Goal: Information Seeking & Learning: Learn about a topic

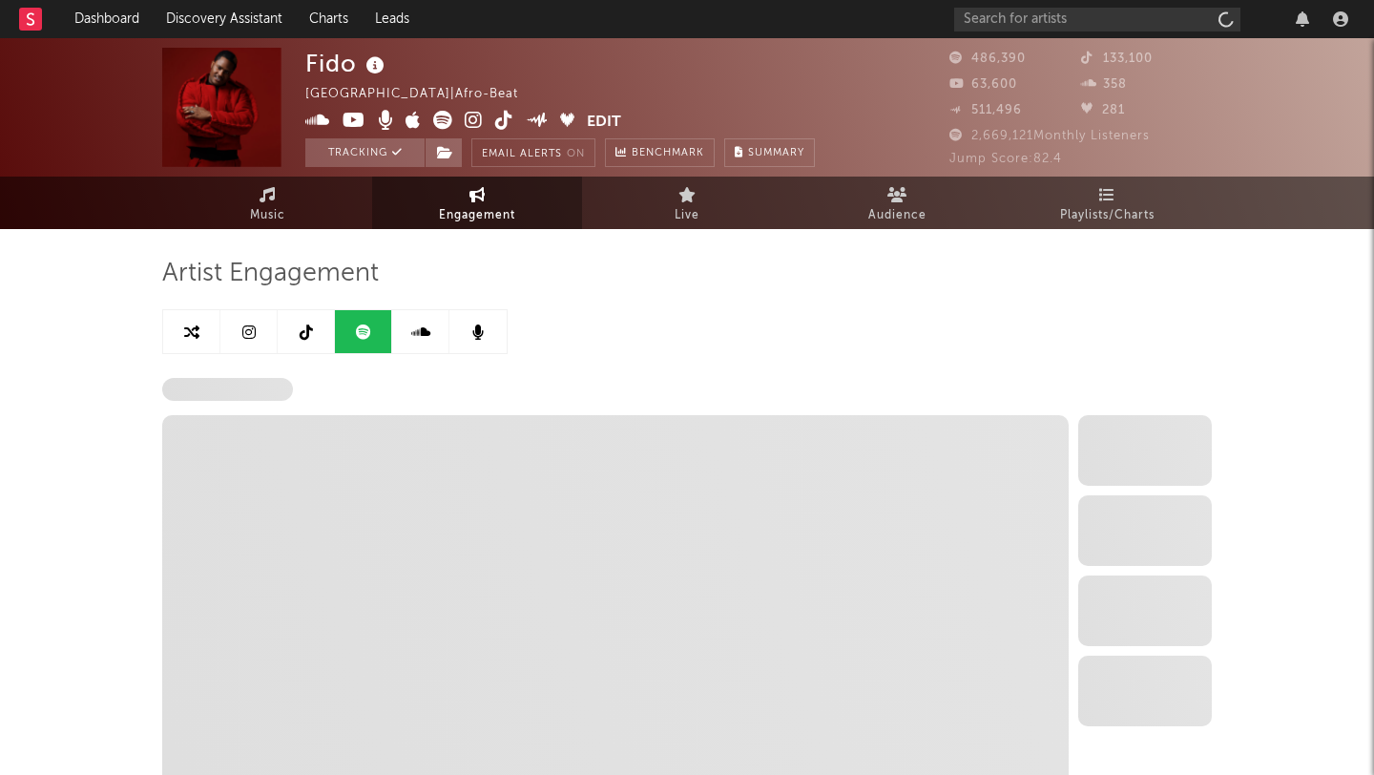
select select "6m"
select select "1w"
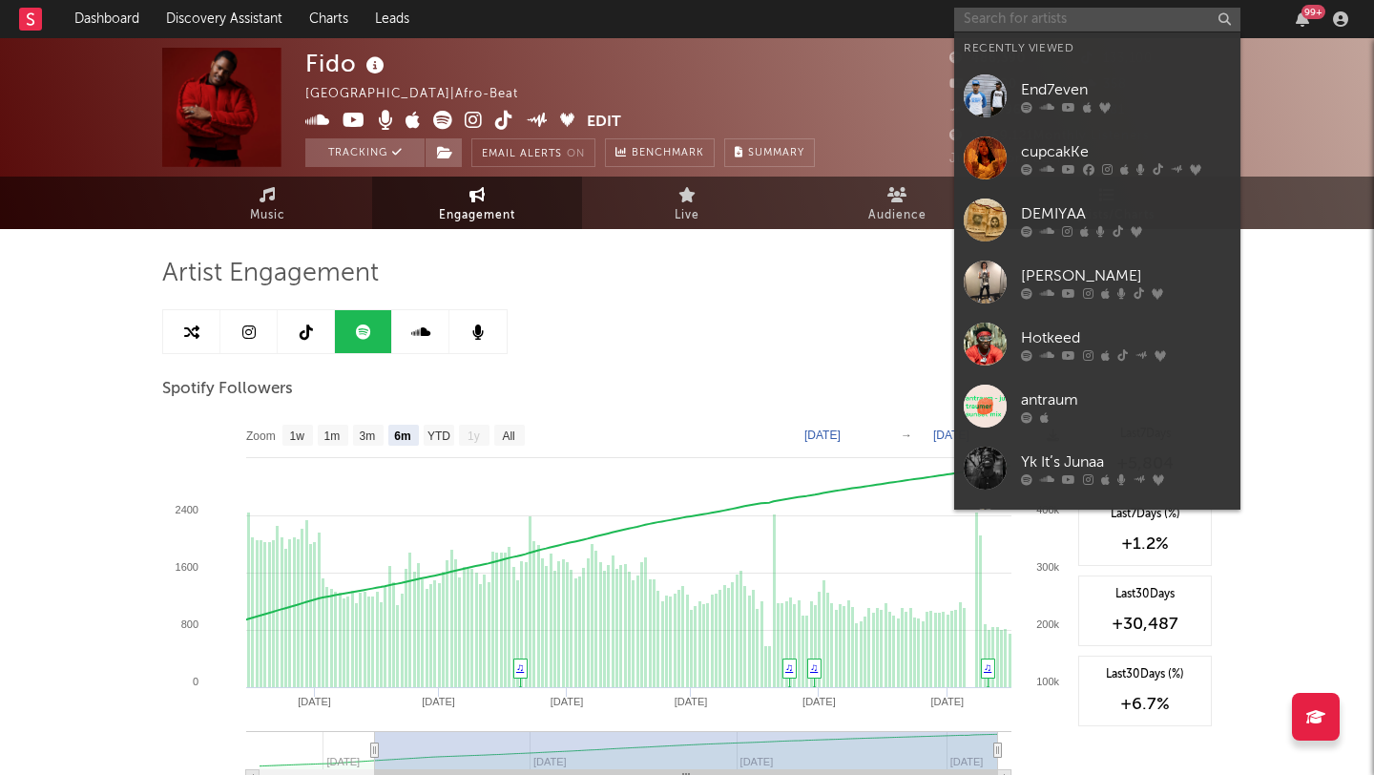
click at [1004, 12] on input "text" at bounding box center [1097, 20] width 286 height 24
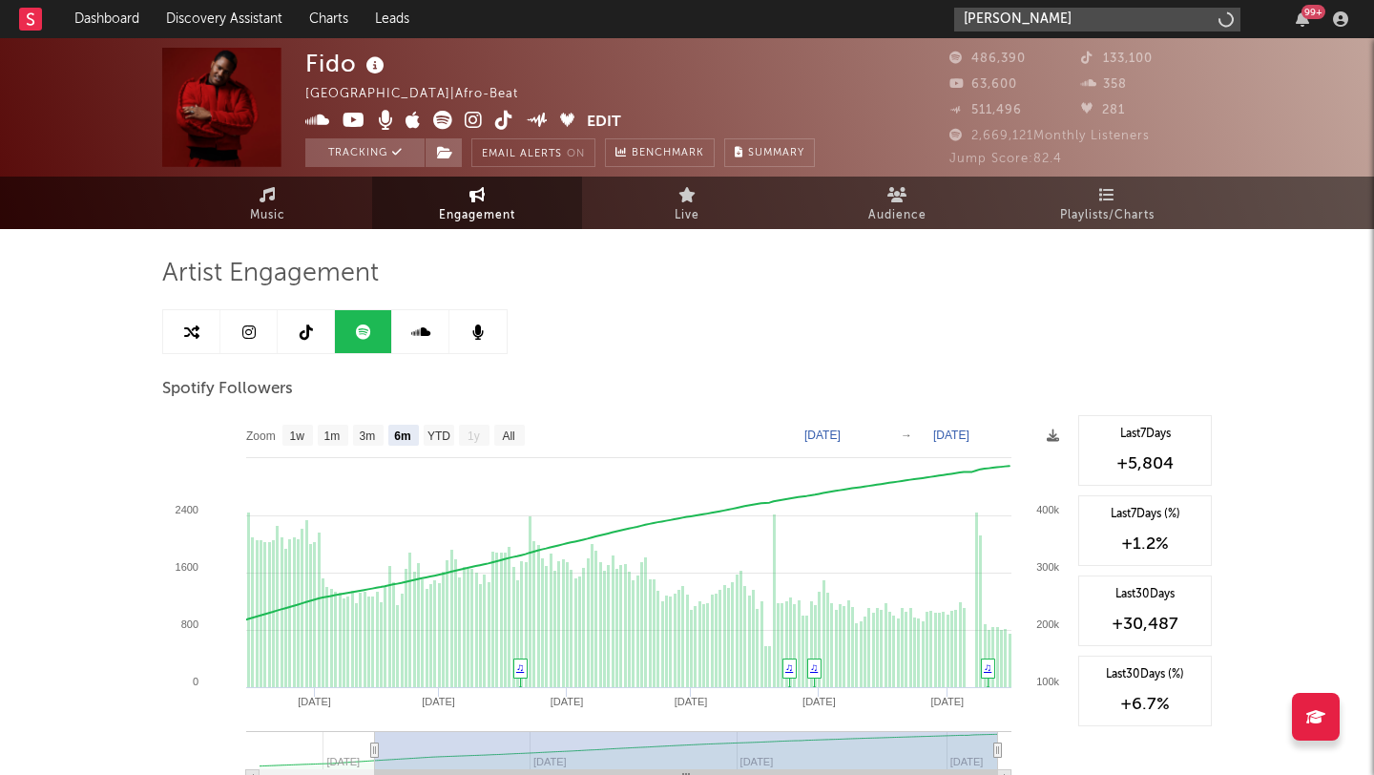
type input "[PERSON_NAME]"
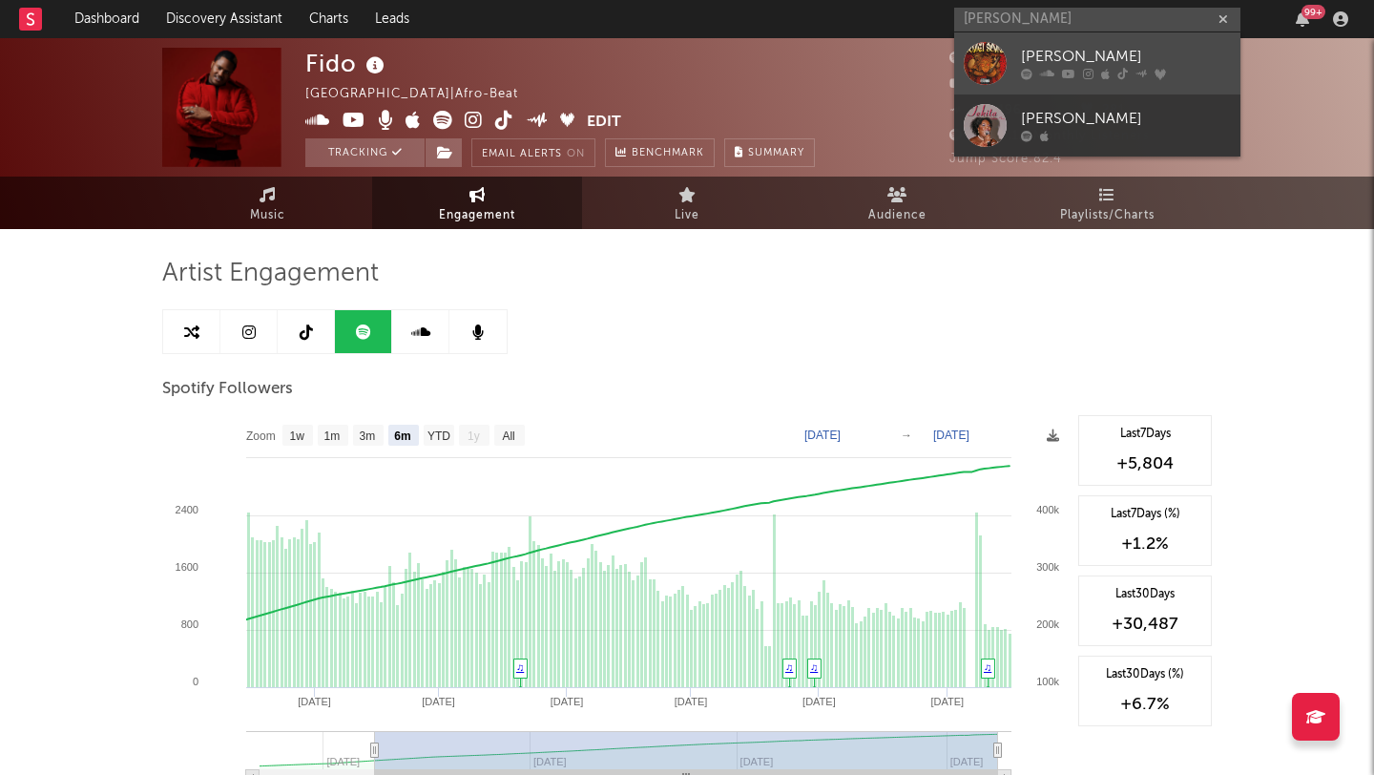
click at [992, 69] on div at bounding box center [985, 63] width 43 height 43
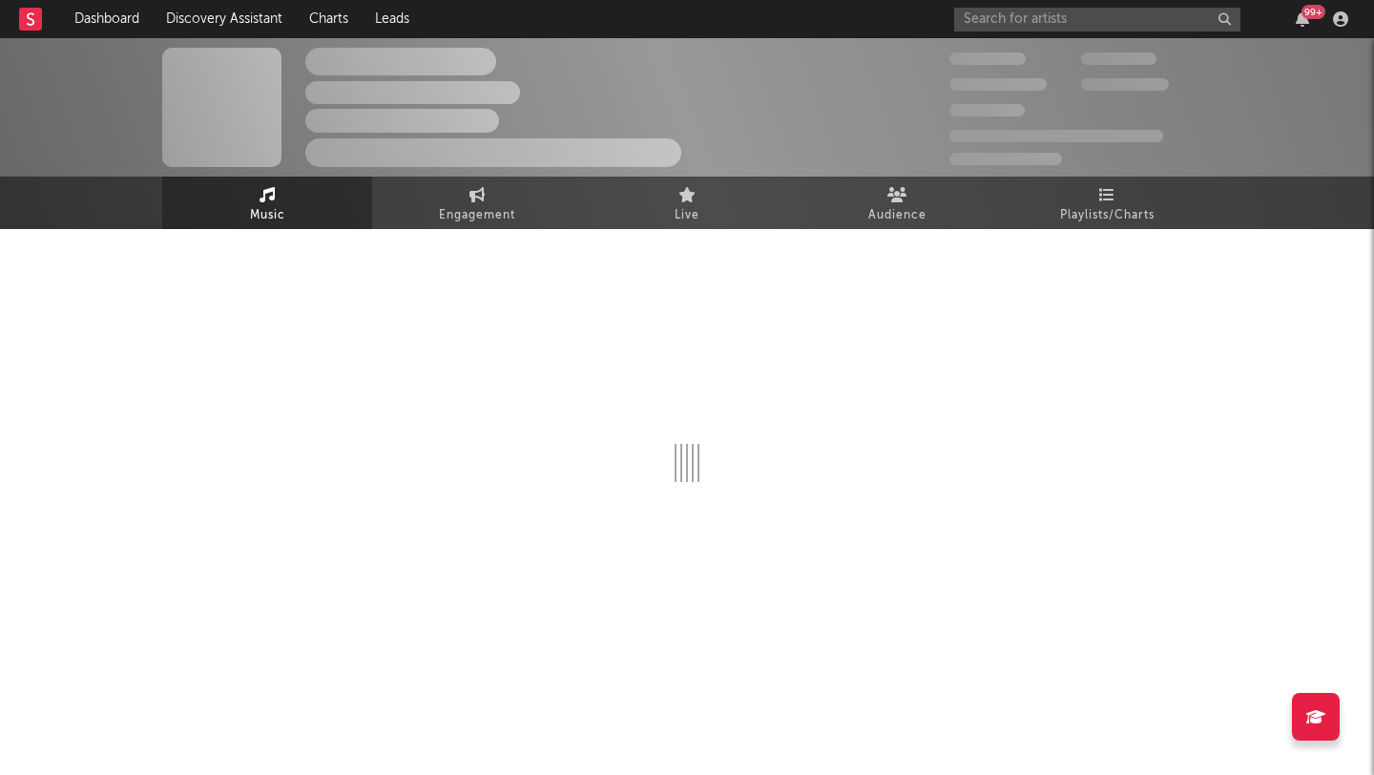
select select "1w"
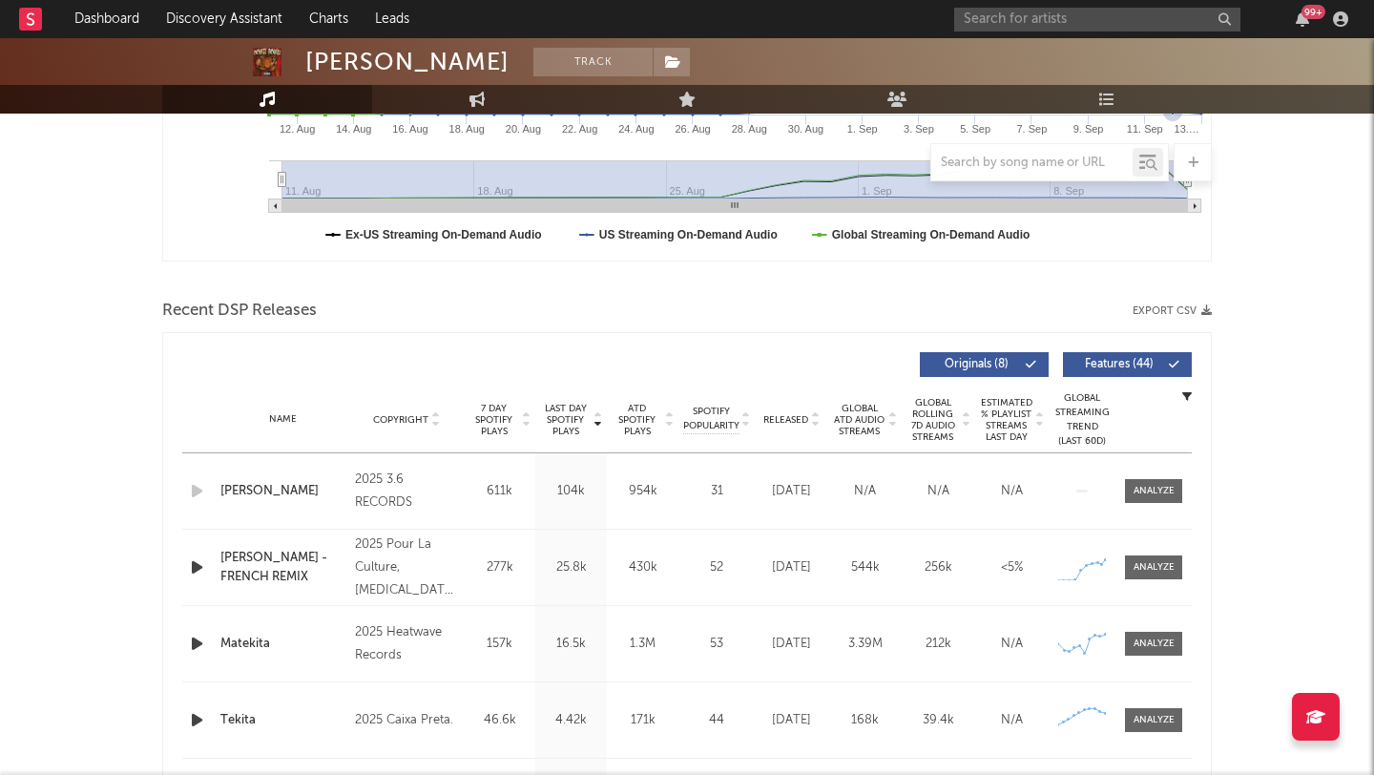
scroll to position [554, 0]
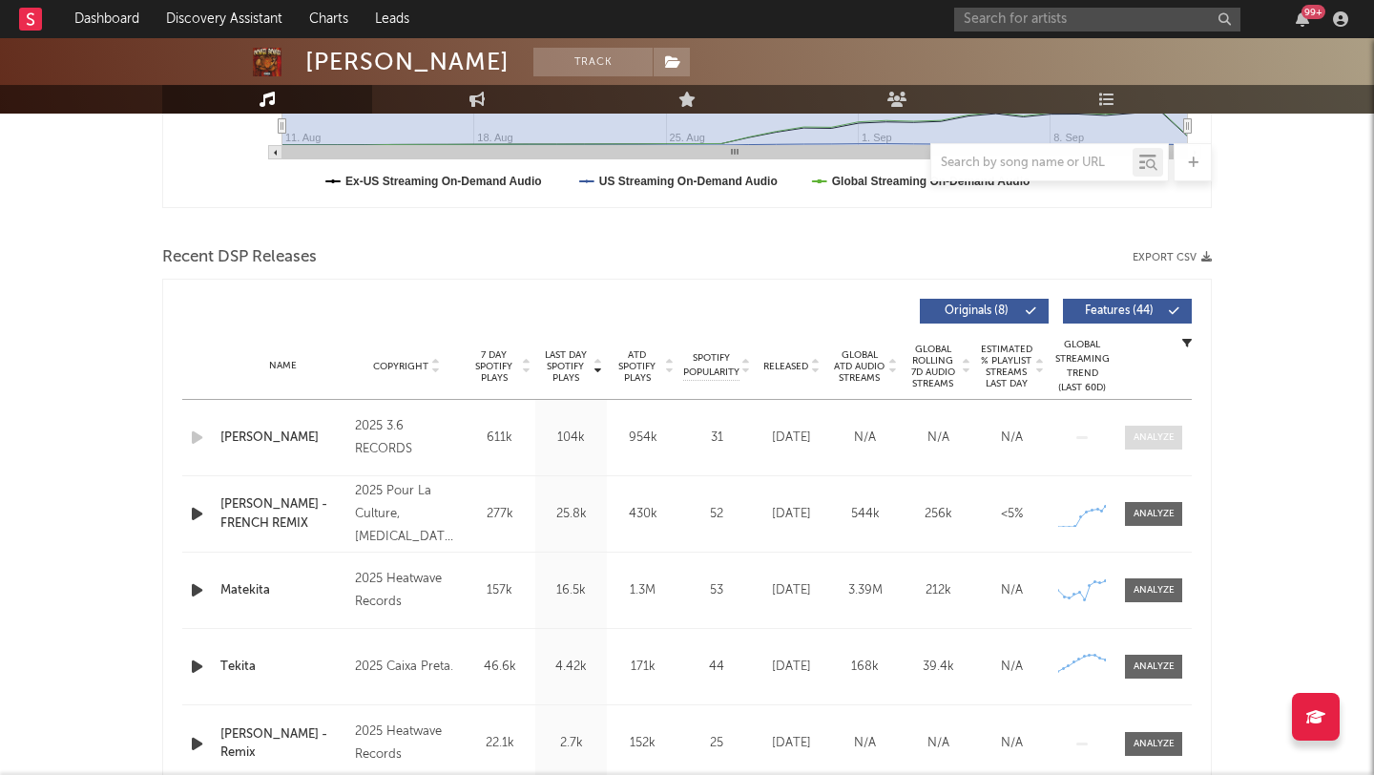
click at [1140, 428] on span at bounding box center [1153, 438] width 57 height 24
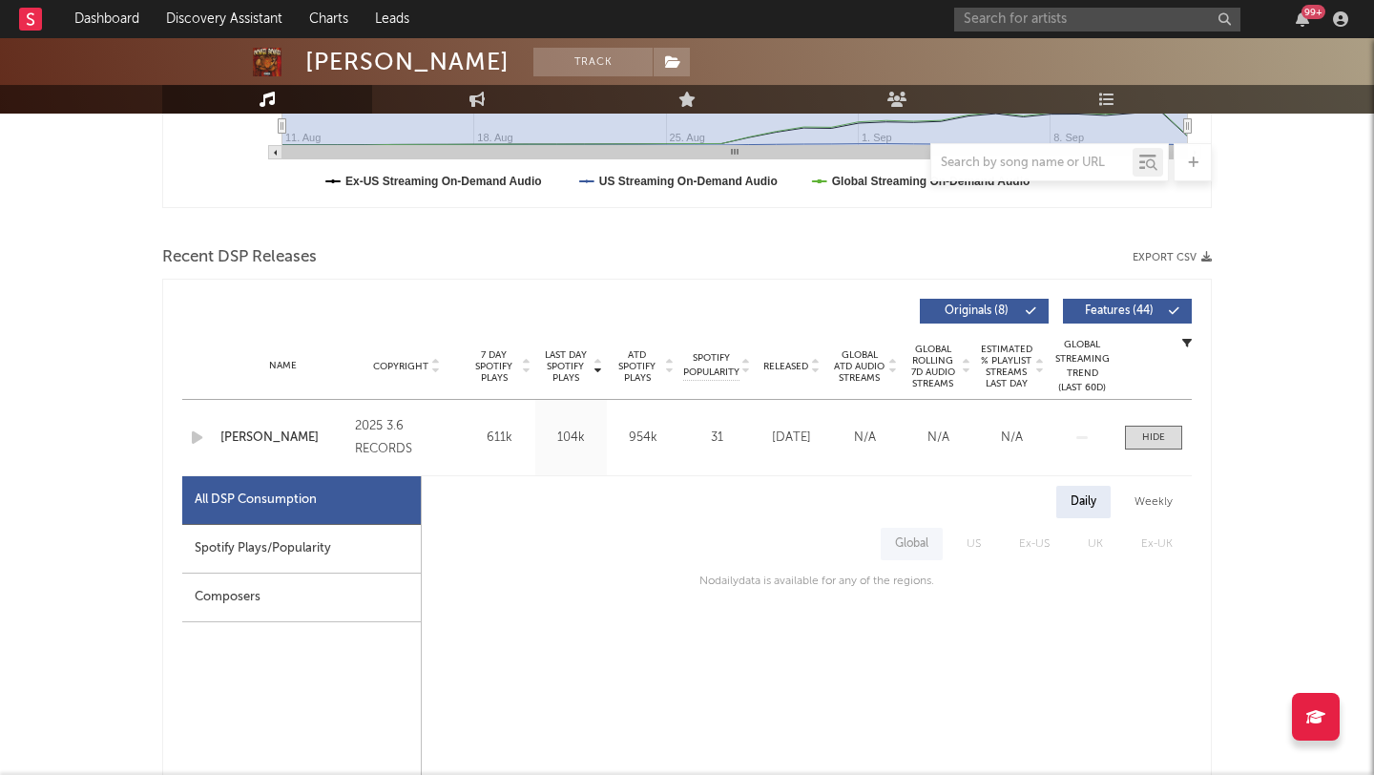
click at [288, 566] on div "Spotify Plays/Popularity" at bounding box center [301, 549] width 239 height 49
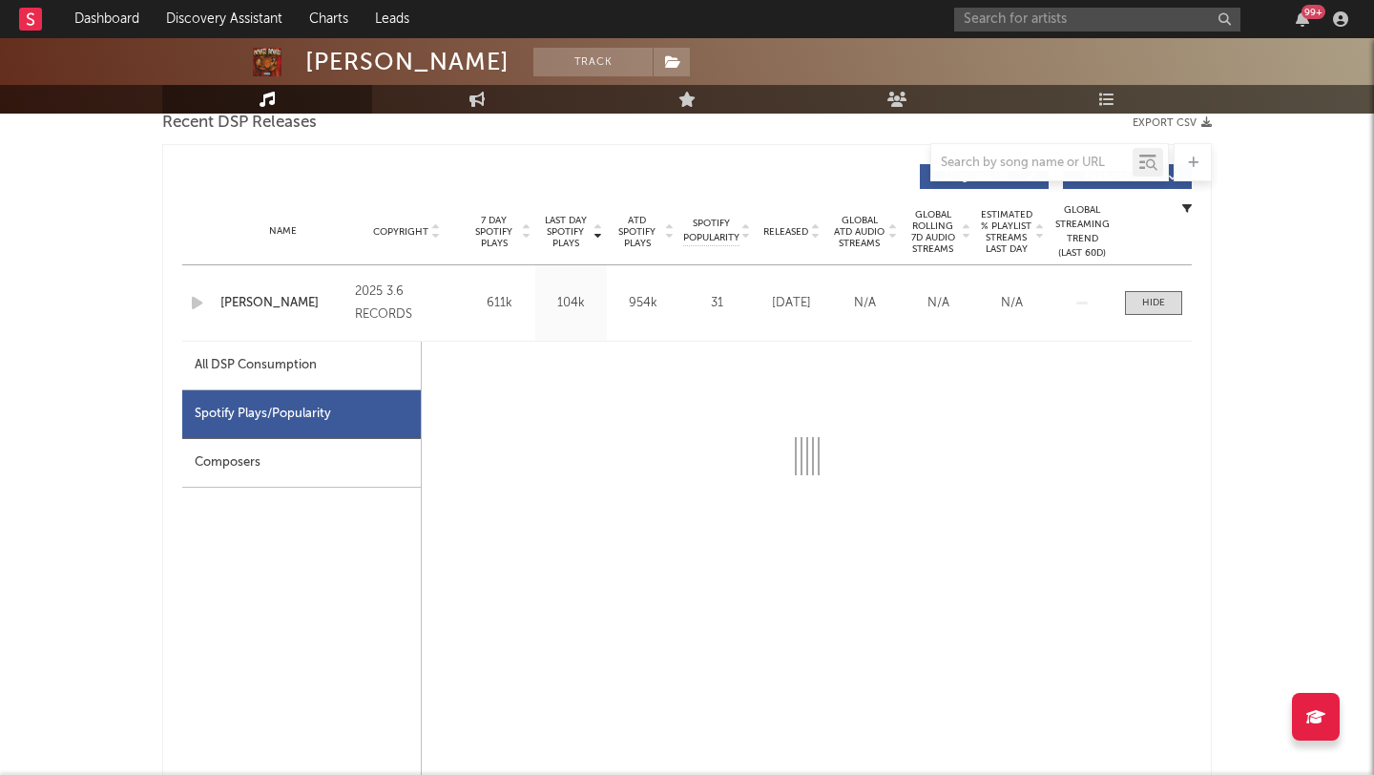
select select "1w"
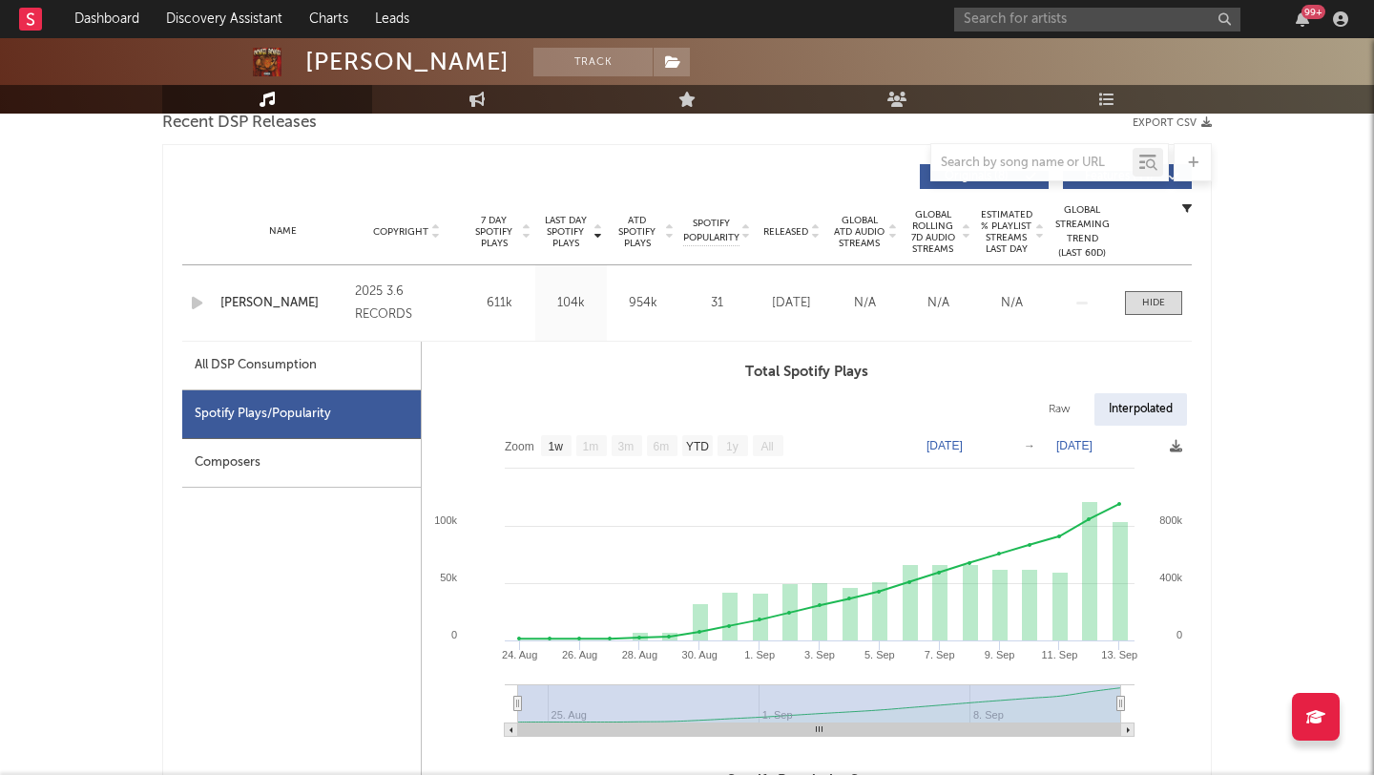
scroll to position [844, 0]
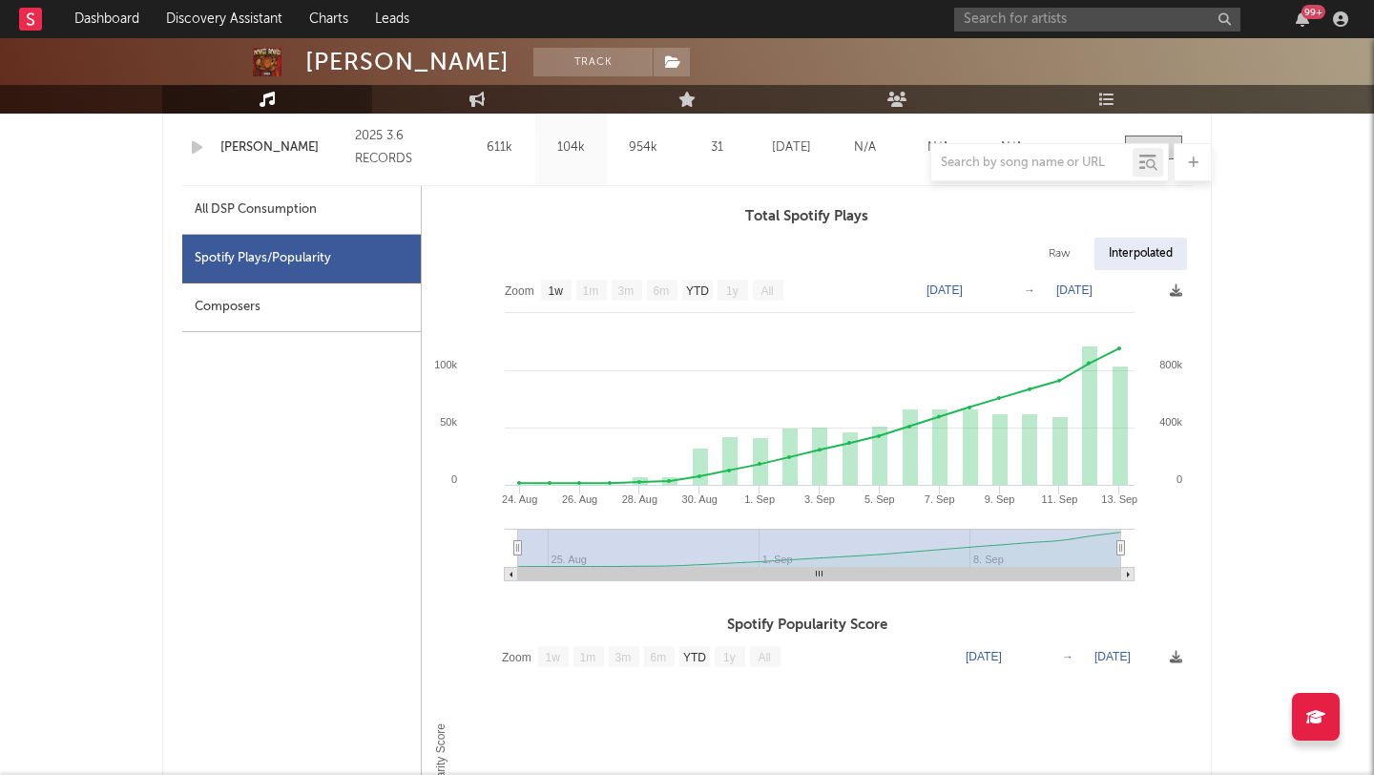
click at [258, 223] on div "All DSP Consumption" at bounding box center [301, 210] width 239 height 49
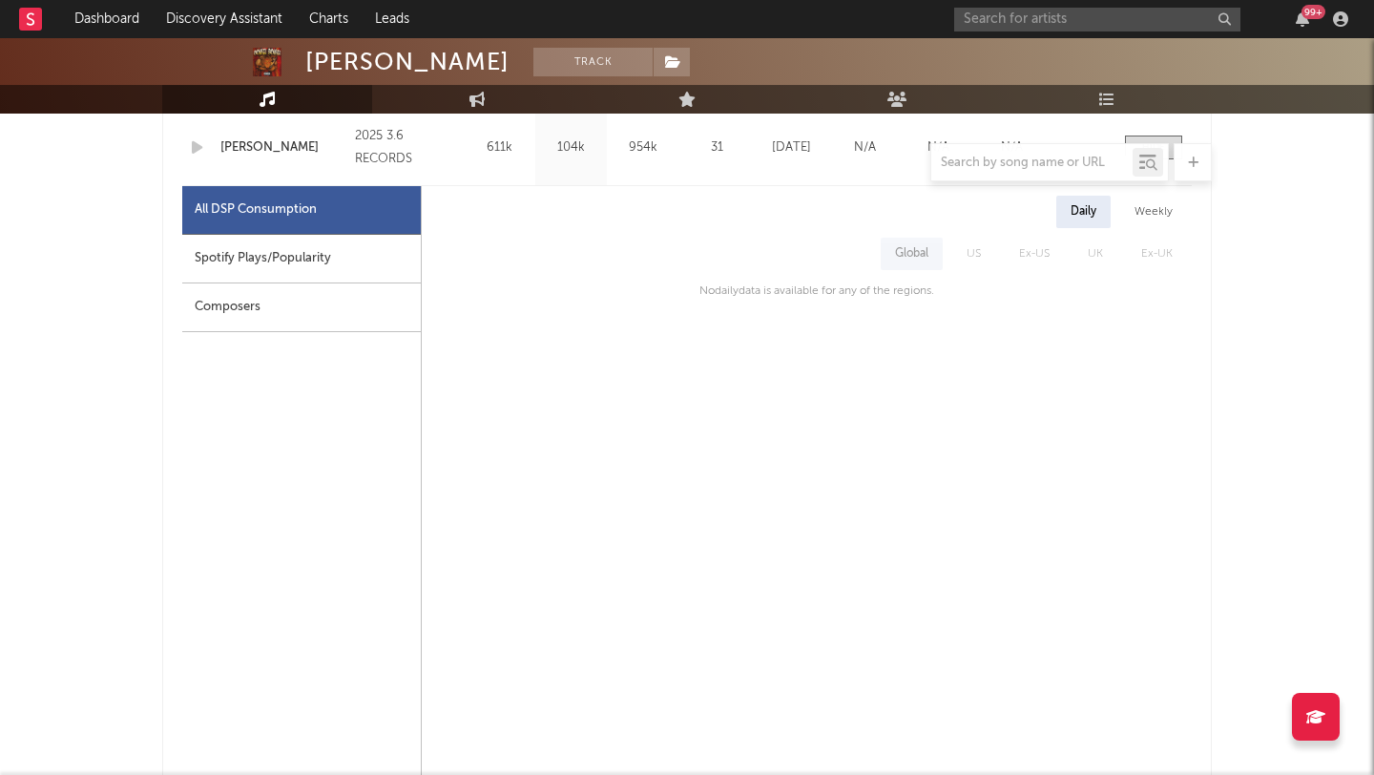
click at [291, 259] on div "Spotify Plays/Popularity" at bounding box center [301, 259] width 239 height 49
select select "1w"
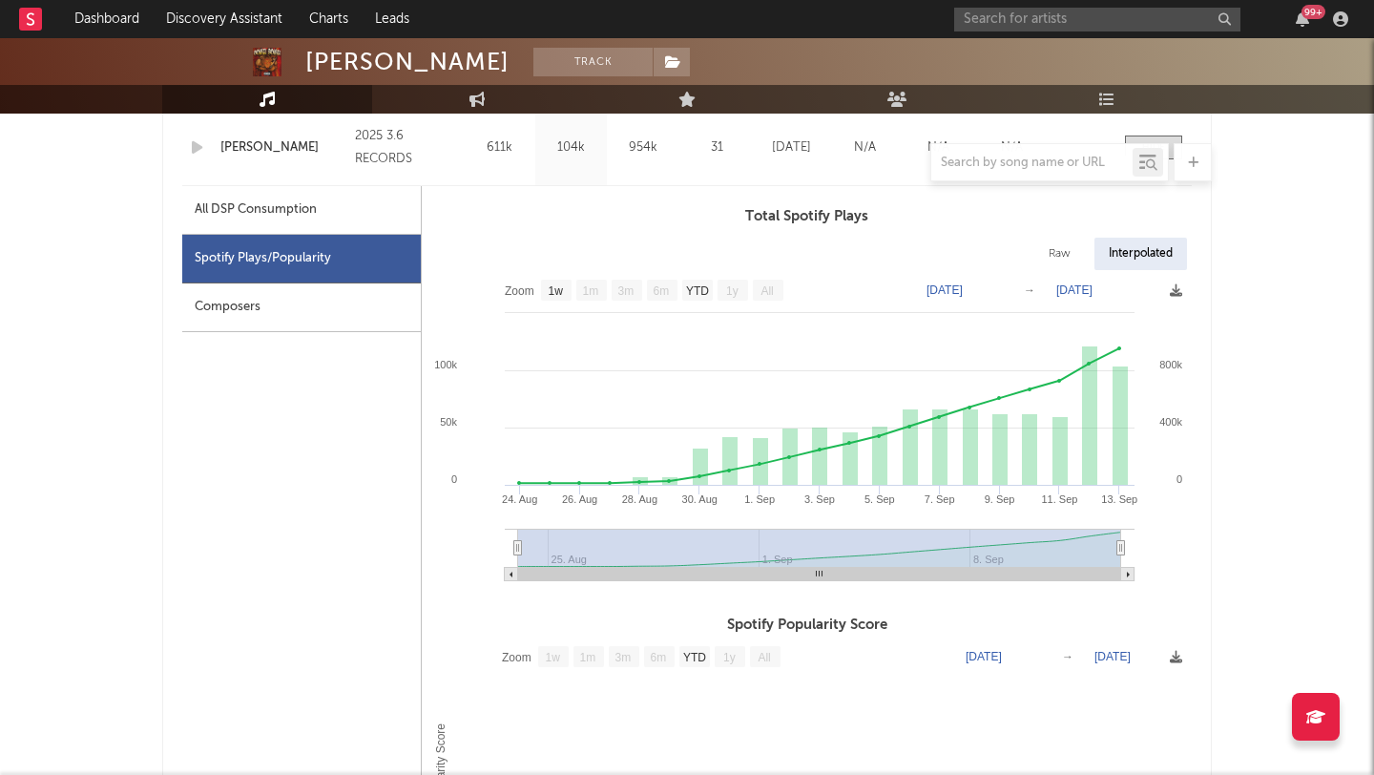
click at [290, 231] on div "All DSP Consumption" at bounding box center [301, 210] width 239 height 49
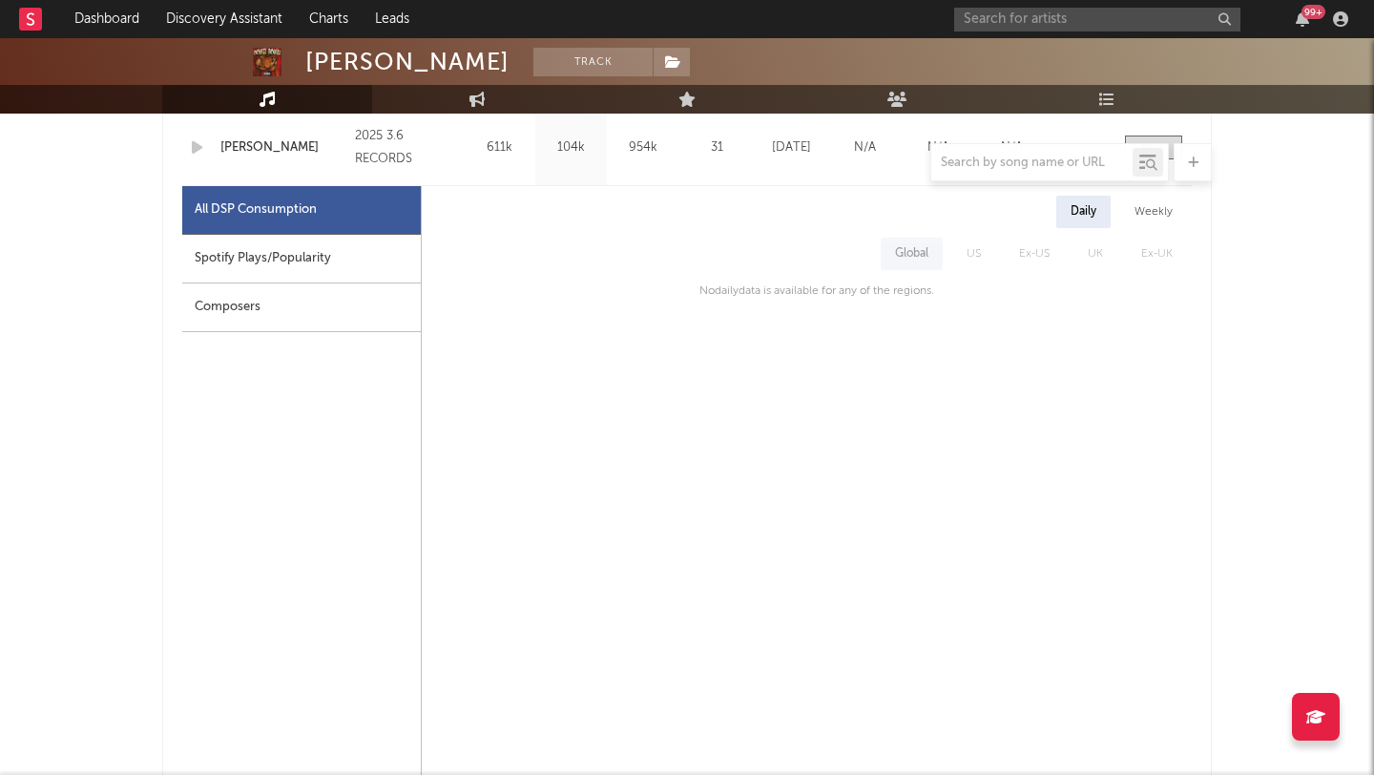
click at [293, 248] on div "Spotify Plays/Popularity" at bounding box center [301, 259] width 239 height 49
select select "1w"
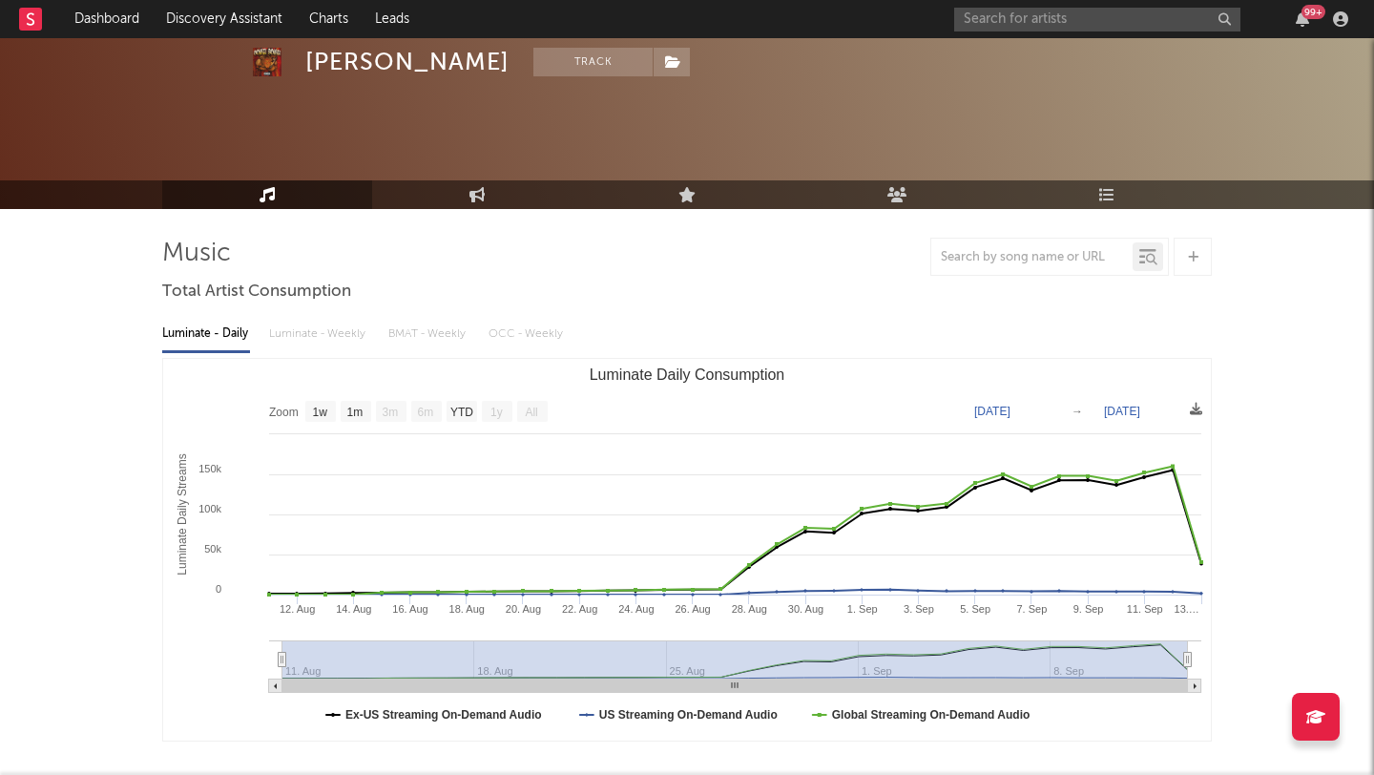
scroll to position [0, 0]
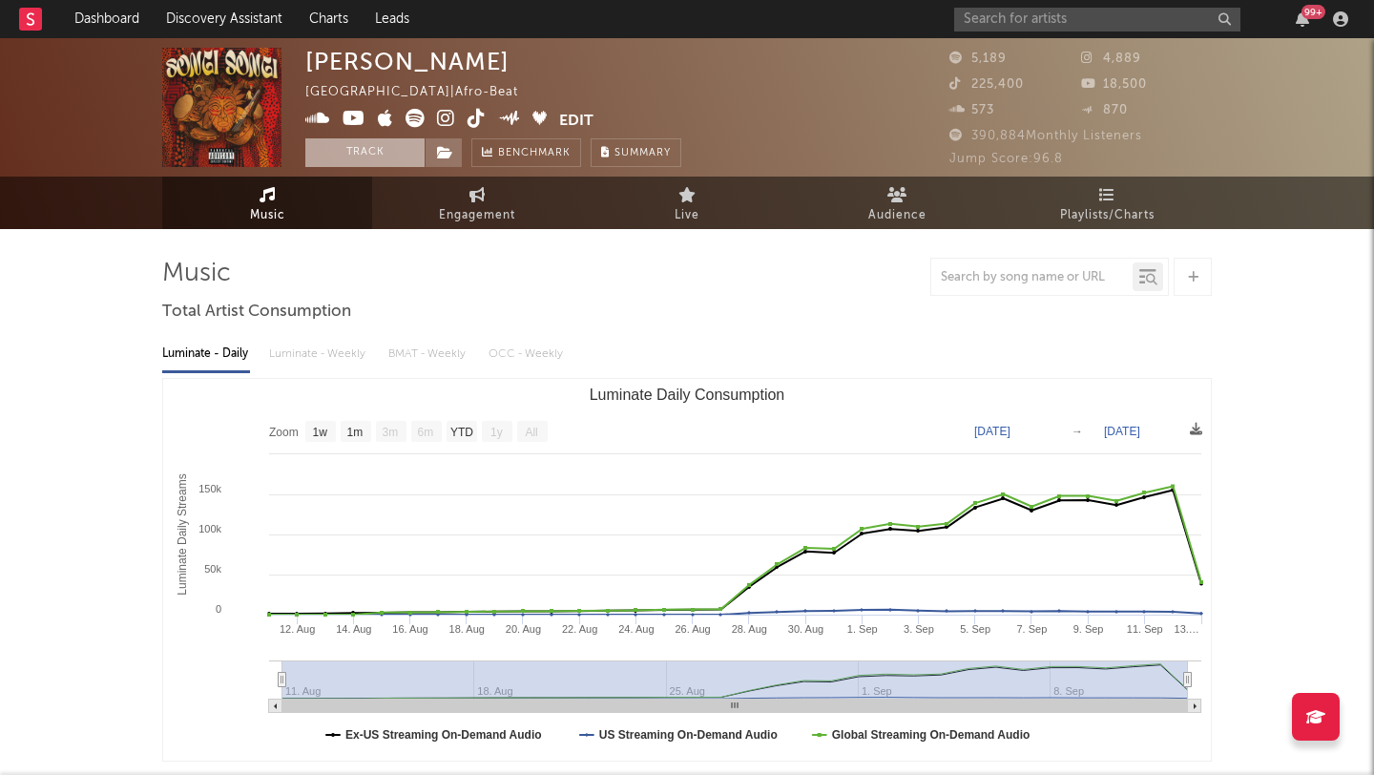
click at [356, 147] on button "Track" at bounding box center [364, 152] width 119 height 29
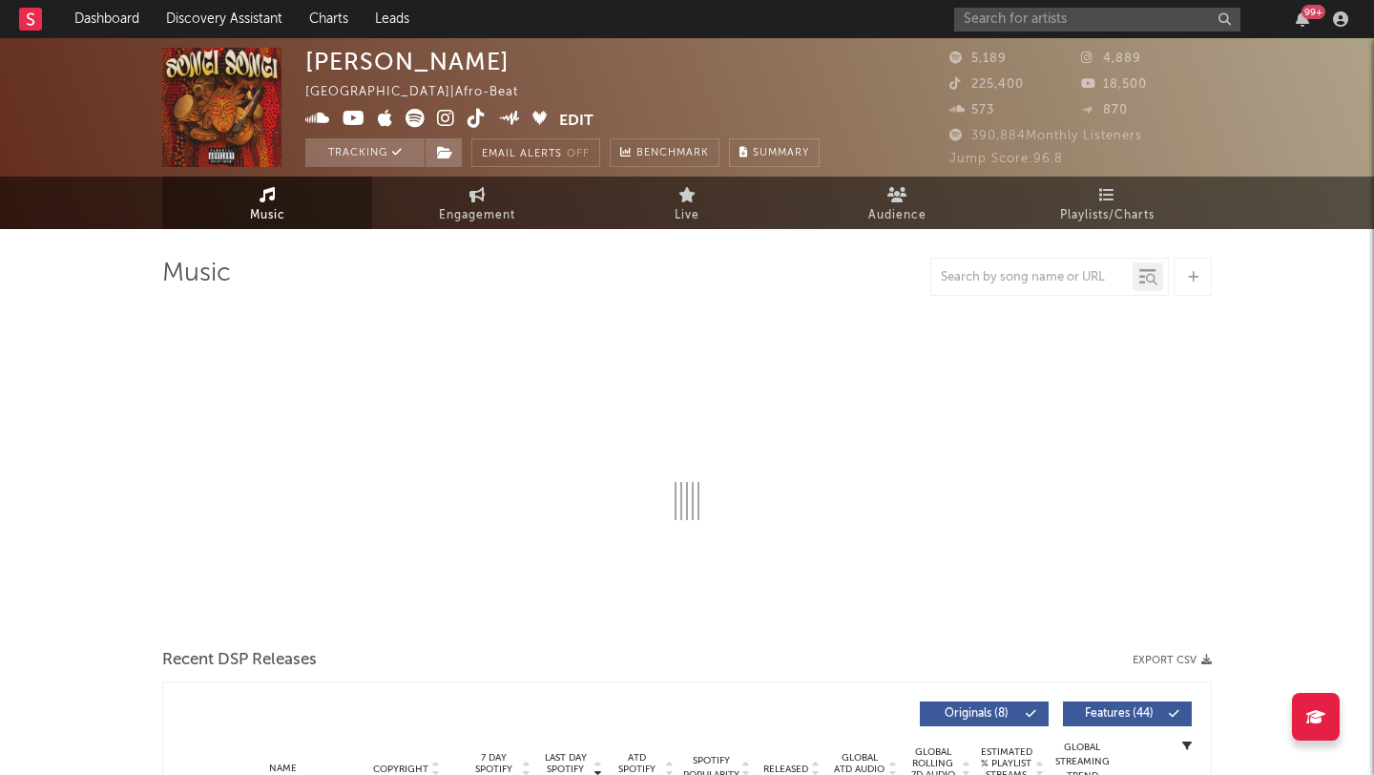
select select "1w"
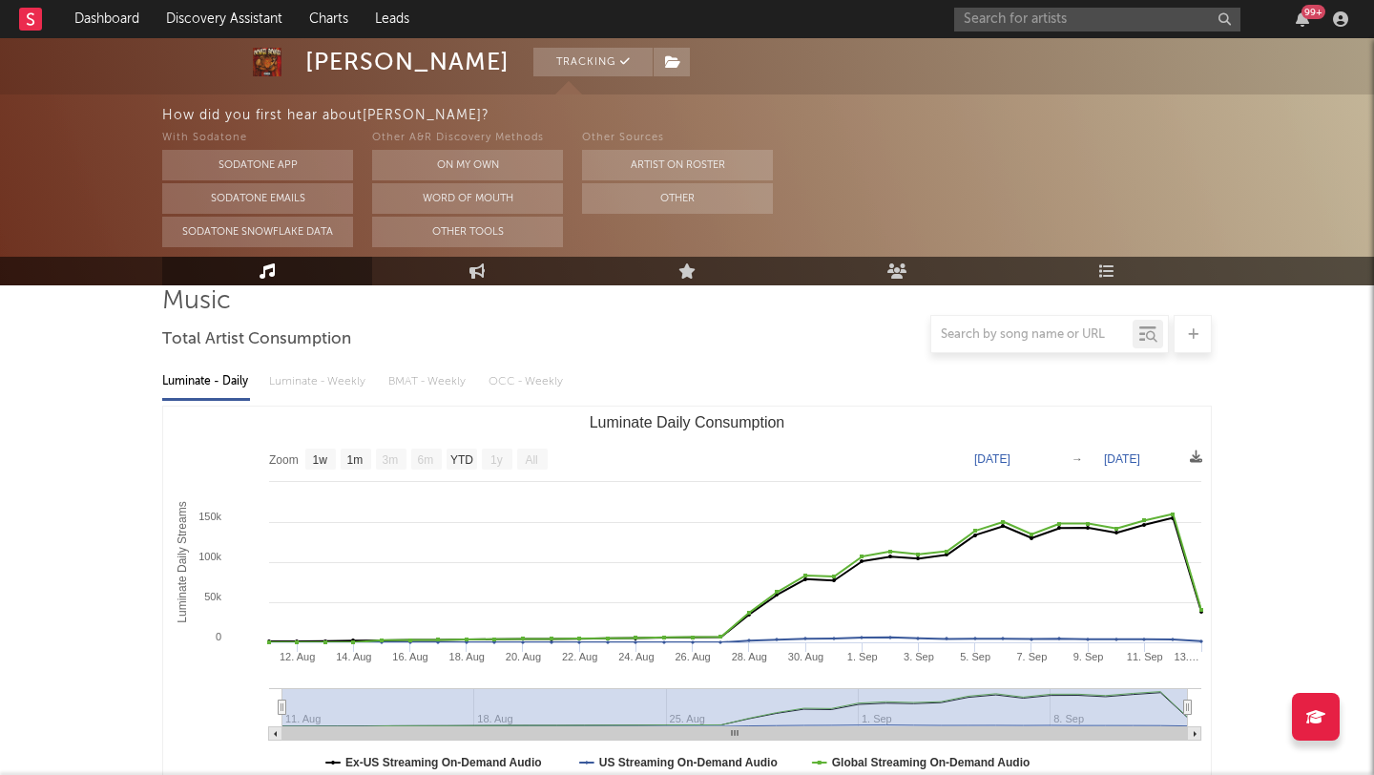
scroll to position [147, 0]
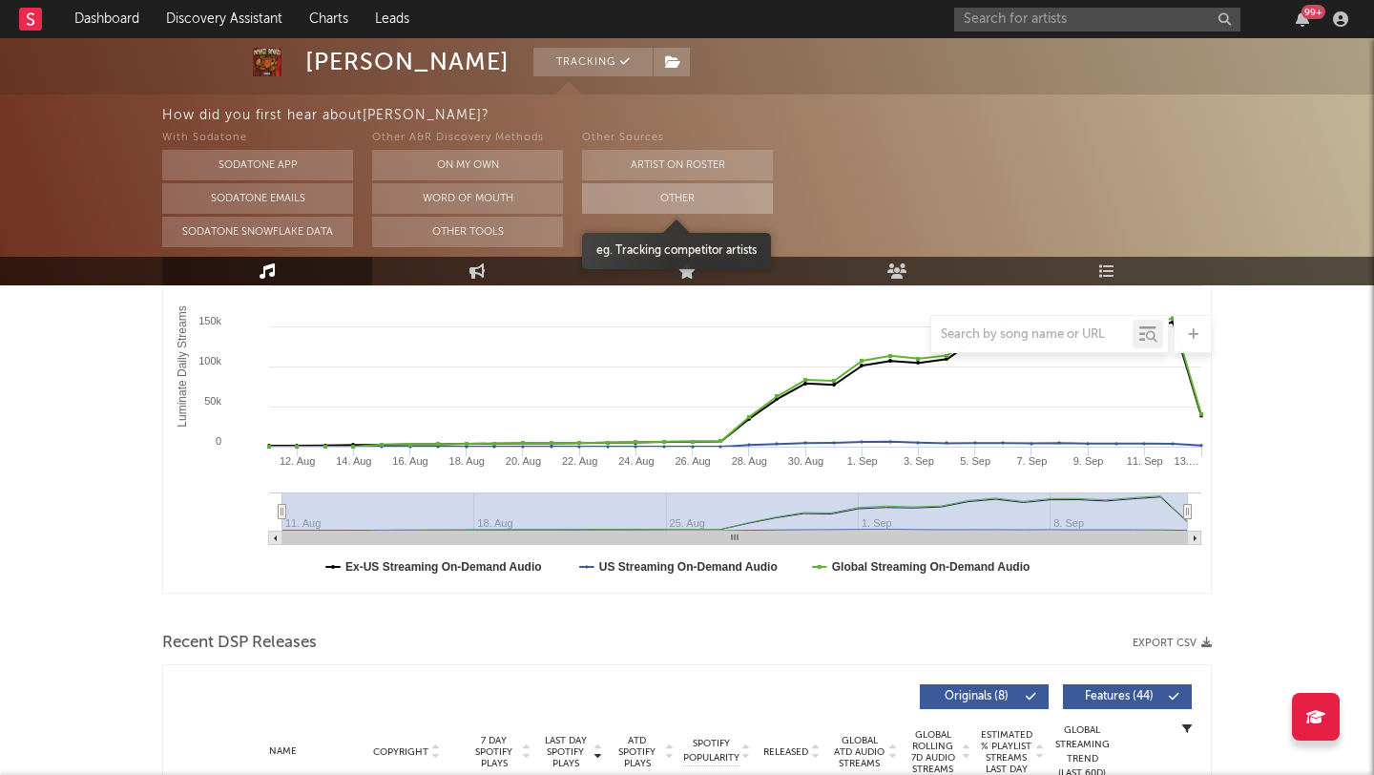
click at [715, 196] on button "Other" at bounding box center [677, 198] width 191 height 31
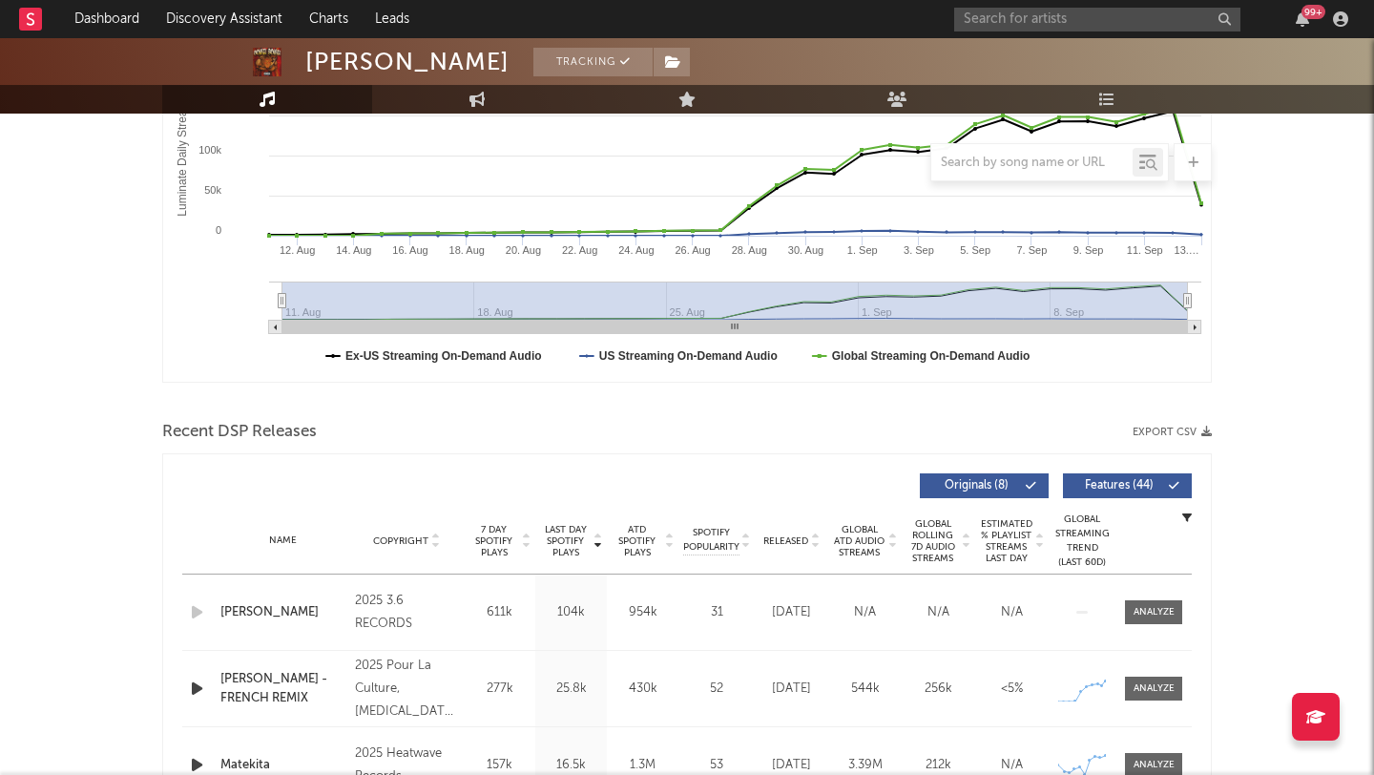
scroll to position [655, 0]
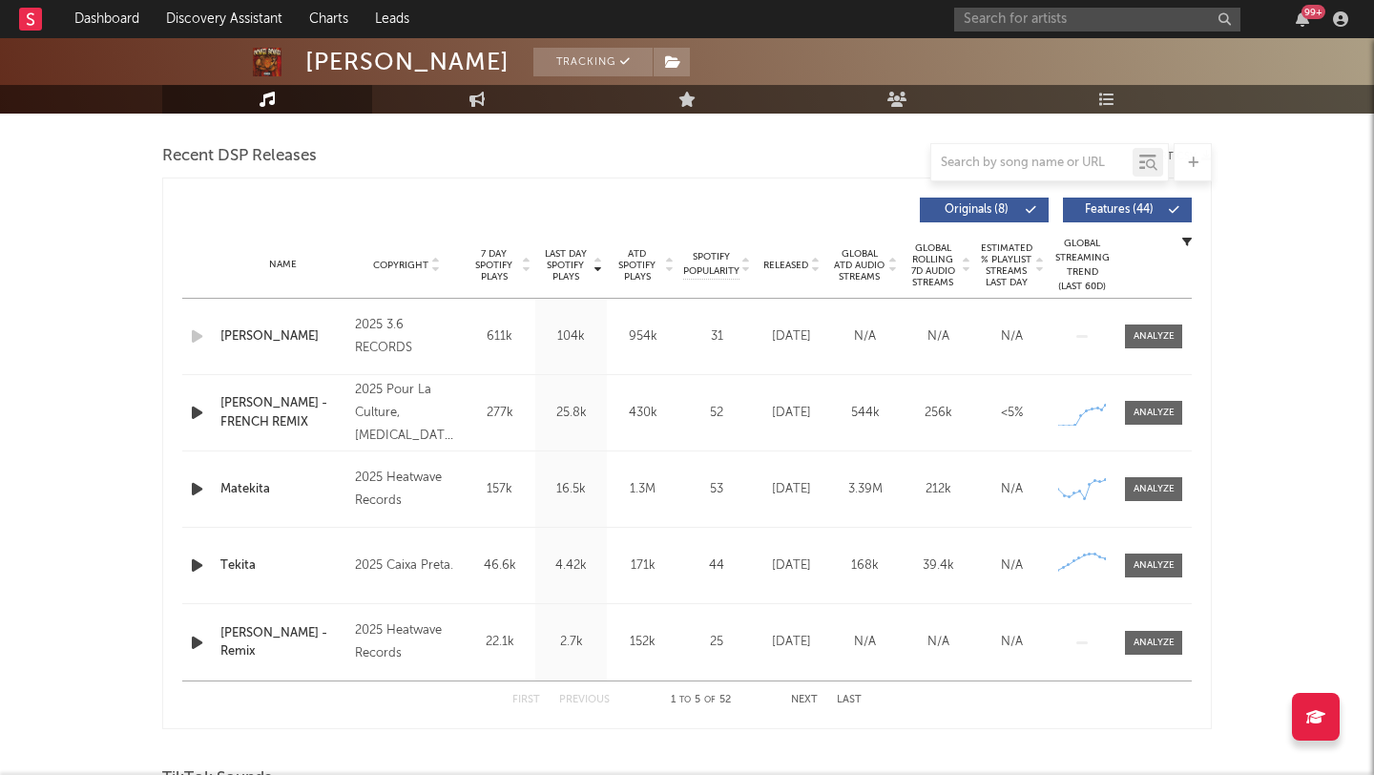
click at [1142, 625] on div "Name [PERSON_NAME] - Remix Copyright 2025 Heatwave Records Label Heatwave Recor…" at bounding box center [687, 642] width 1010 height 76
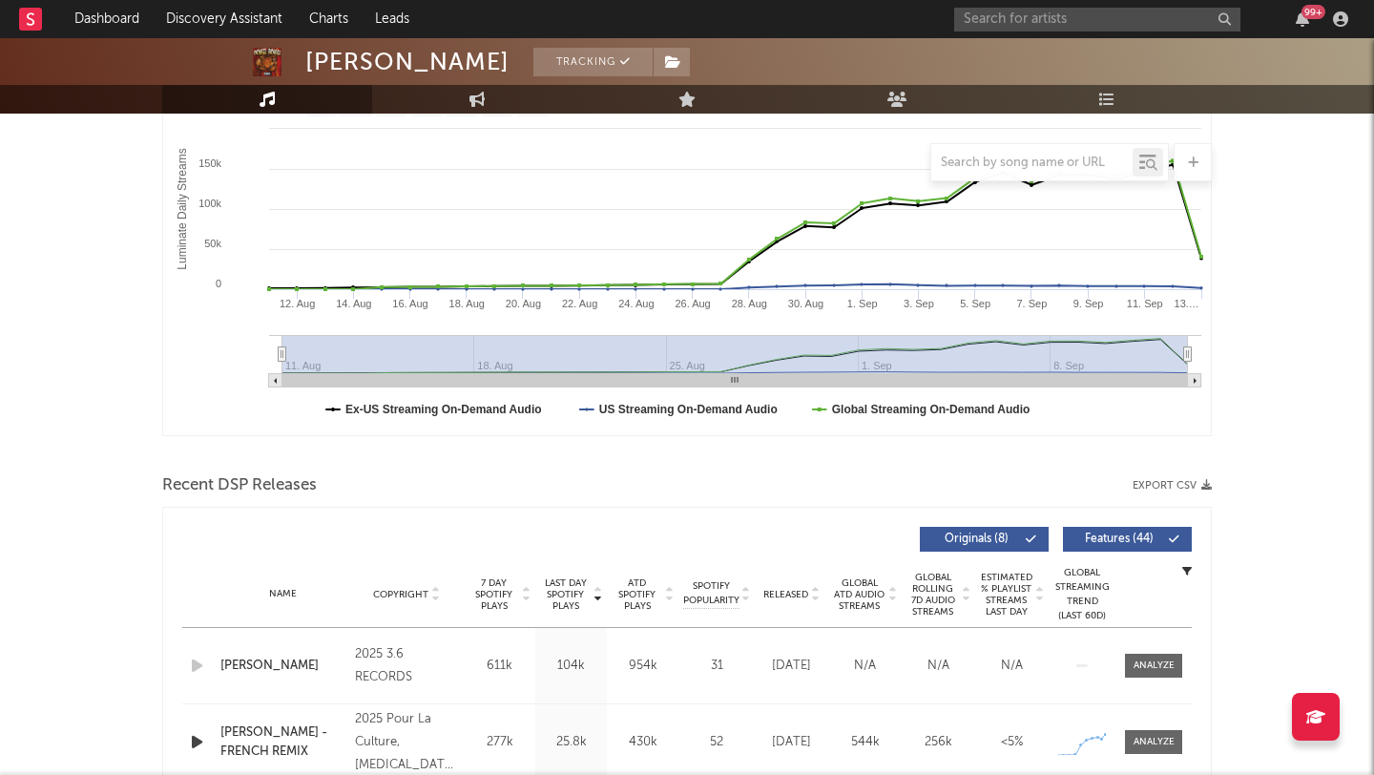
scroll to position [0, 0]
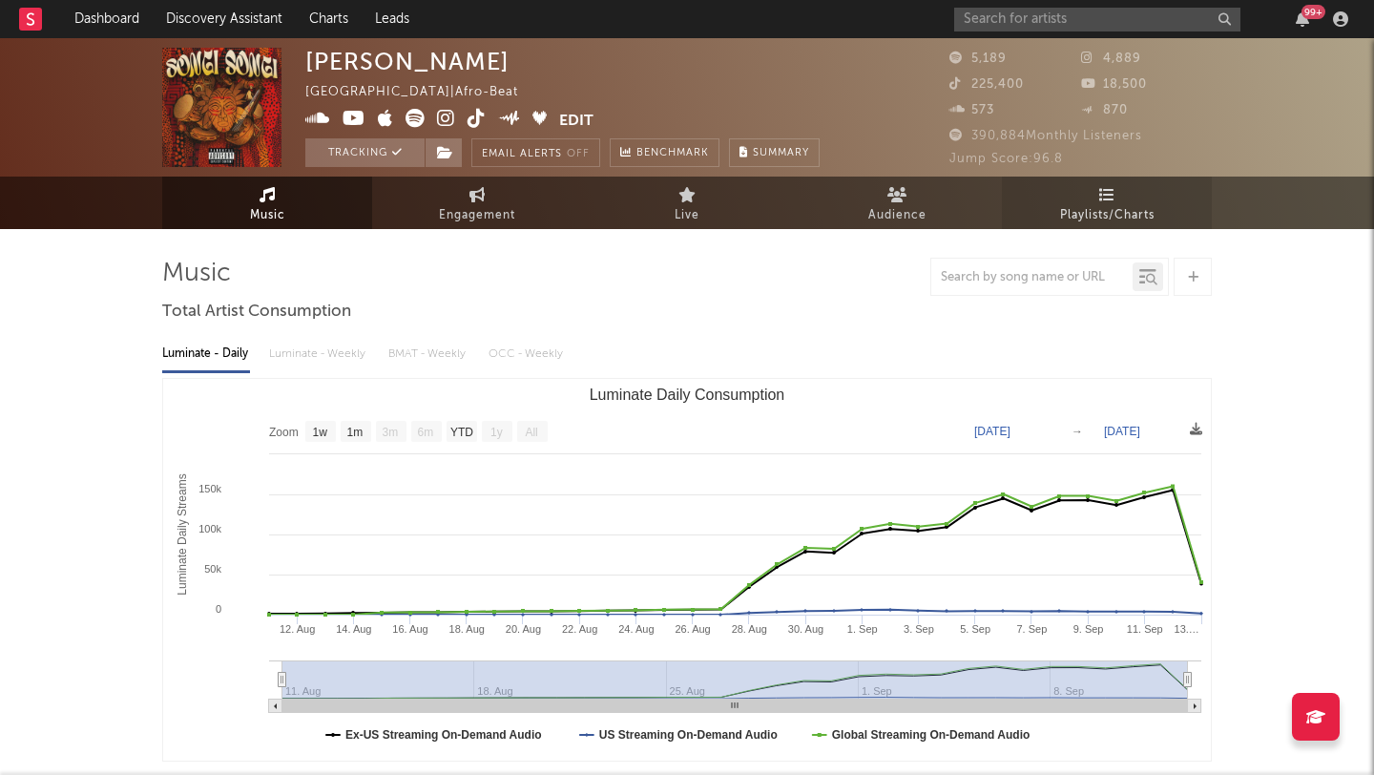
click at [1116, 213] on span "Playlists/Charts" at bounding box center [1107, 215] width 94 height 23
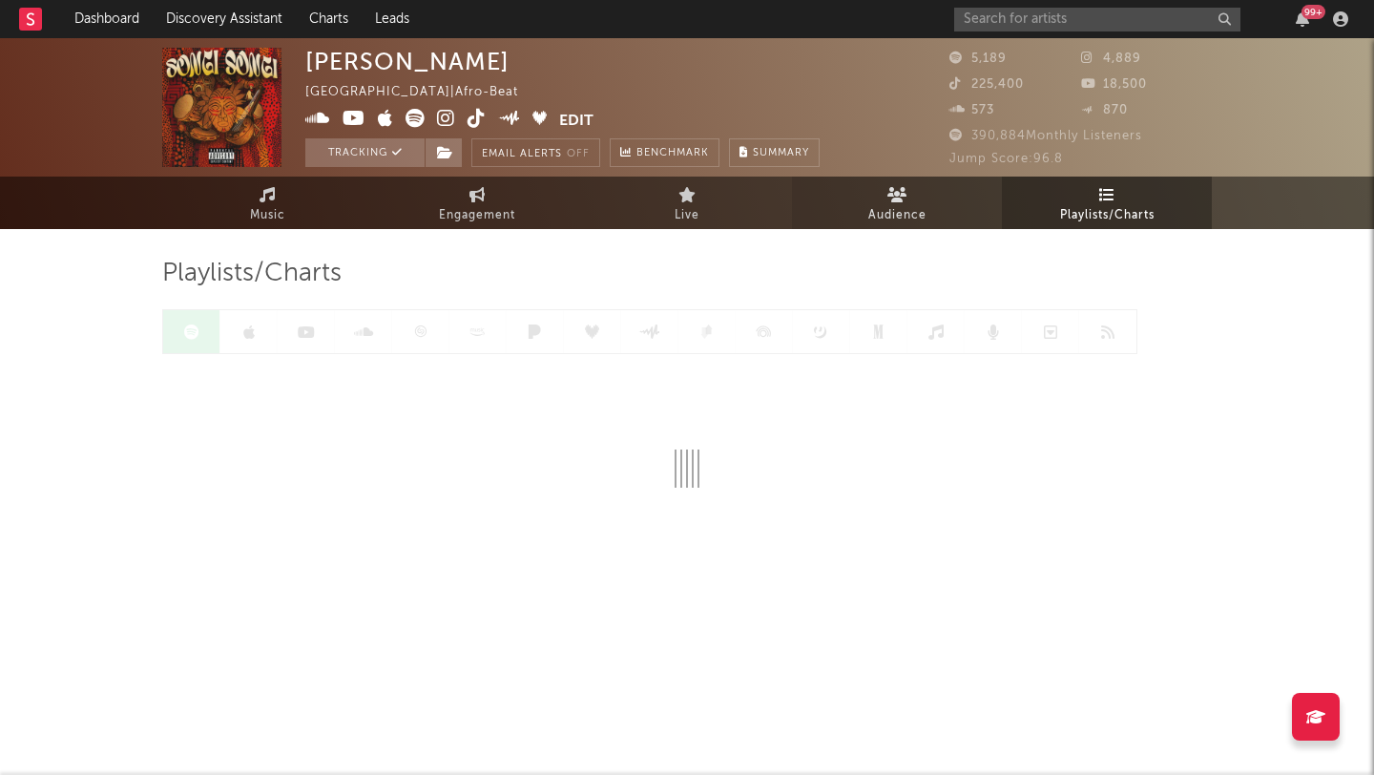
click at [931, 198] on link "Audience" at bounding box center [897, 203] width 210 height 52
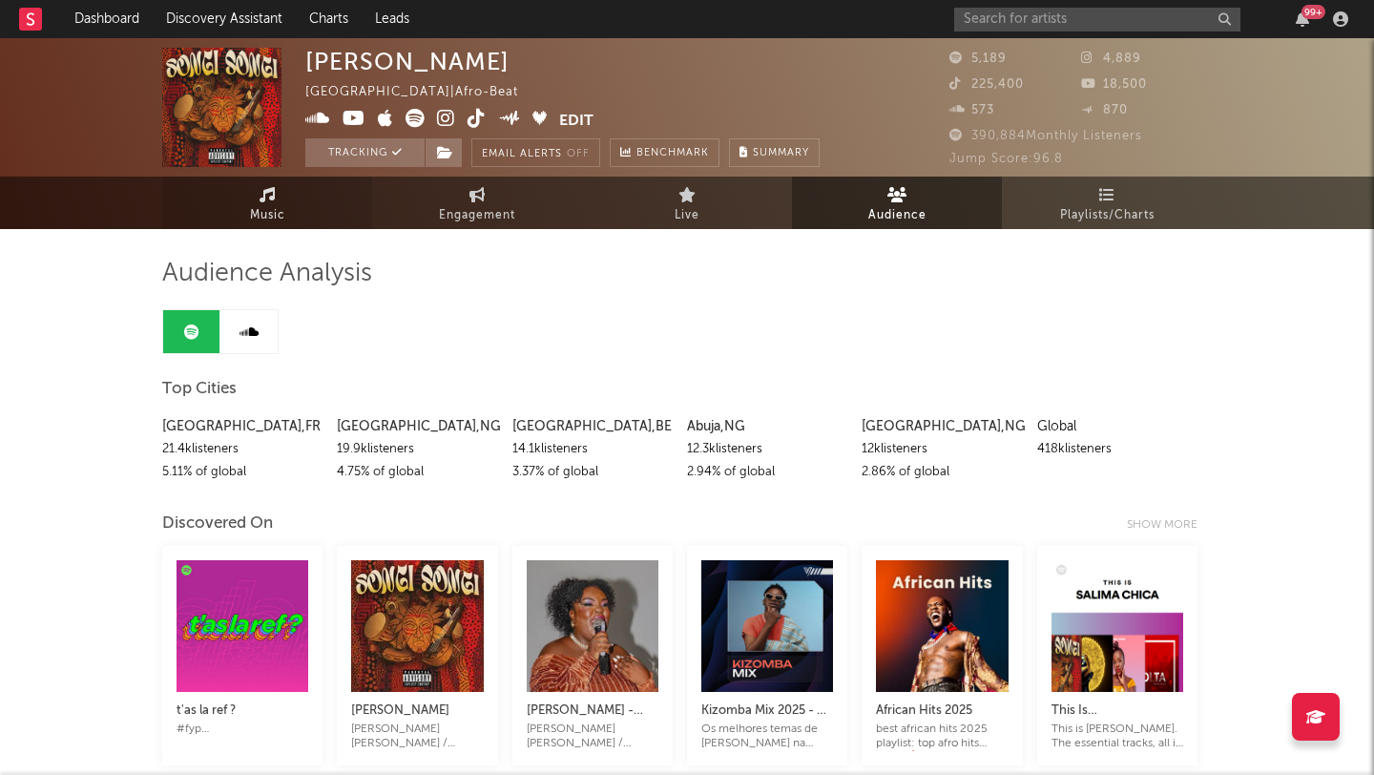
click at [282, 211] on span "Music" at bounding box center [267, 215] width 35 height 23
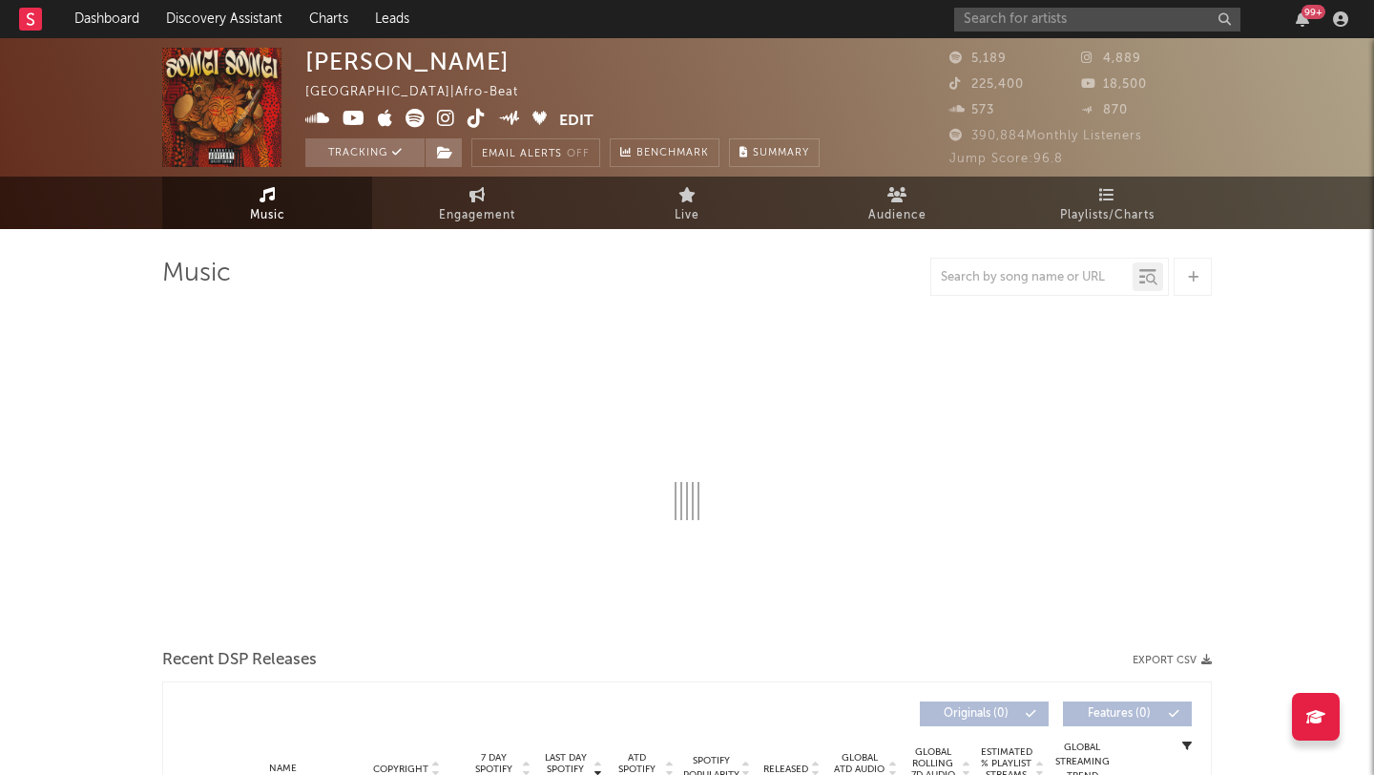
select select "1w"
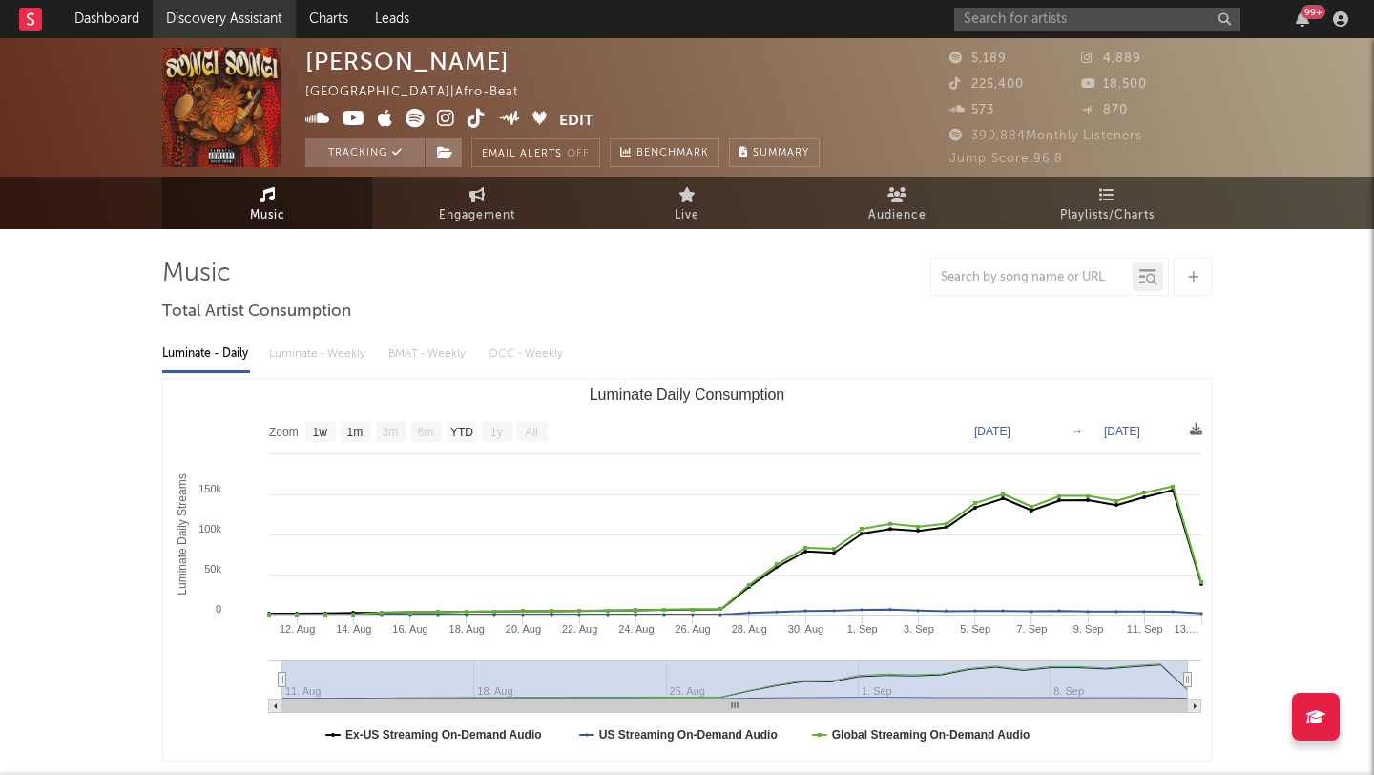
click at [215, 20] on link "Discovery Assistant" at bounding box center [224, 19] width 143 height 38
